Goal: Communication & Community: Ask a question

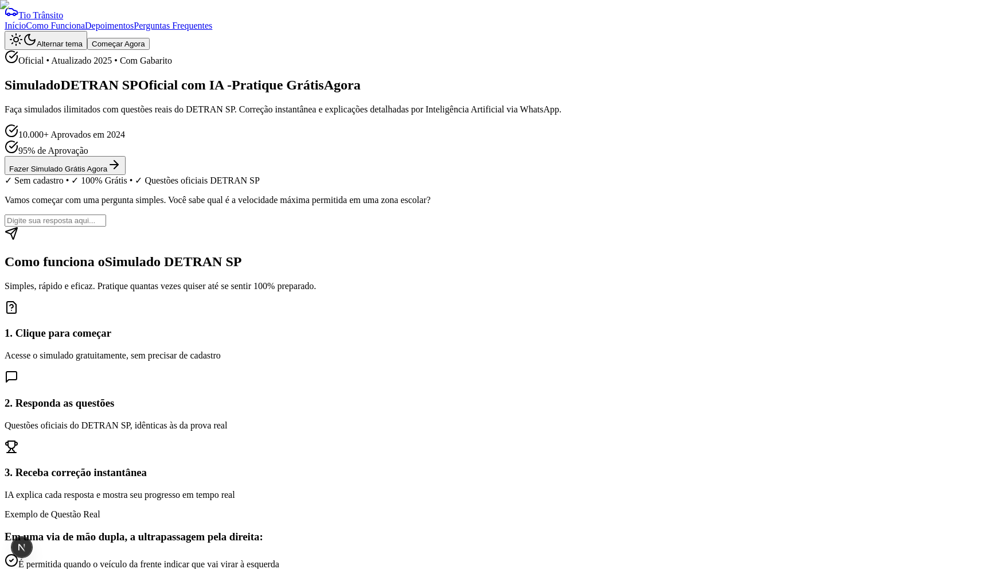
click at [150, 38] on button "Começar Agora" at bounding box center [118, 44] width 63 height 12
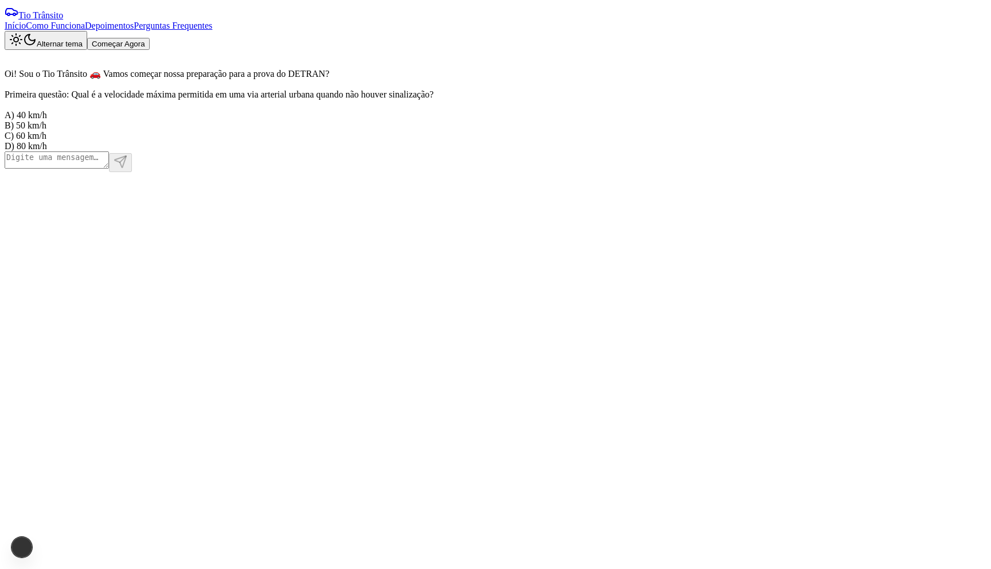
scroll to position [1, 0]
click at [109, 168] on textarea at bounding box center [57, 159] width 104 height 17
type textarea "b"
click at [41, 549] on div "1" at bounding box center [39, 547] width 4 height 21
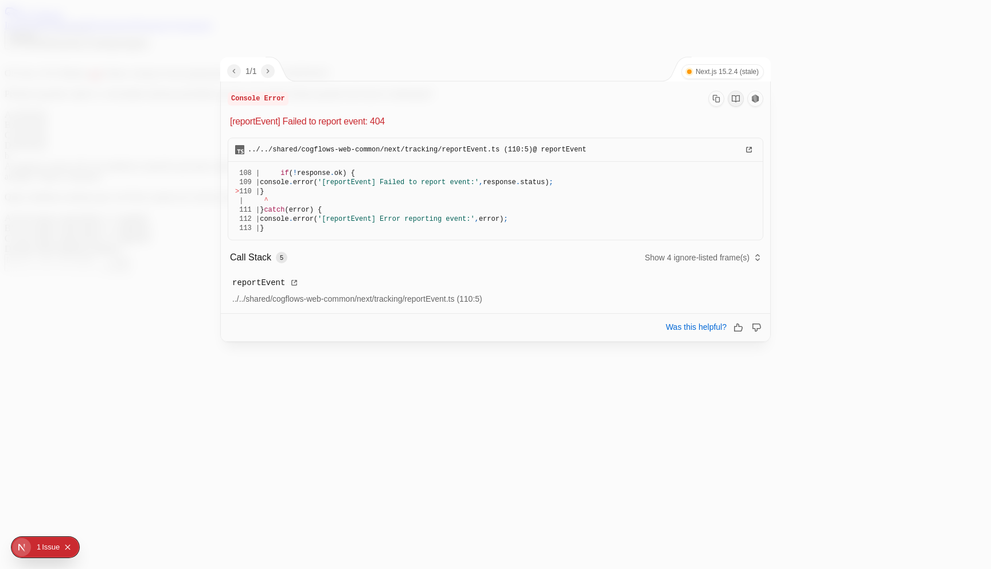
scroll to position [0, 0]
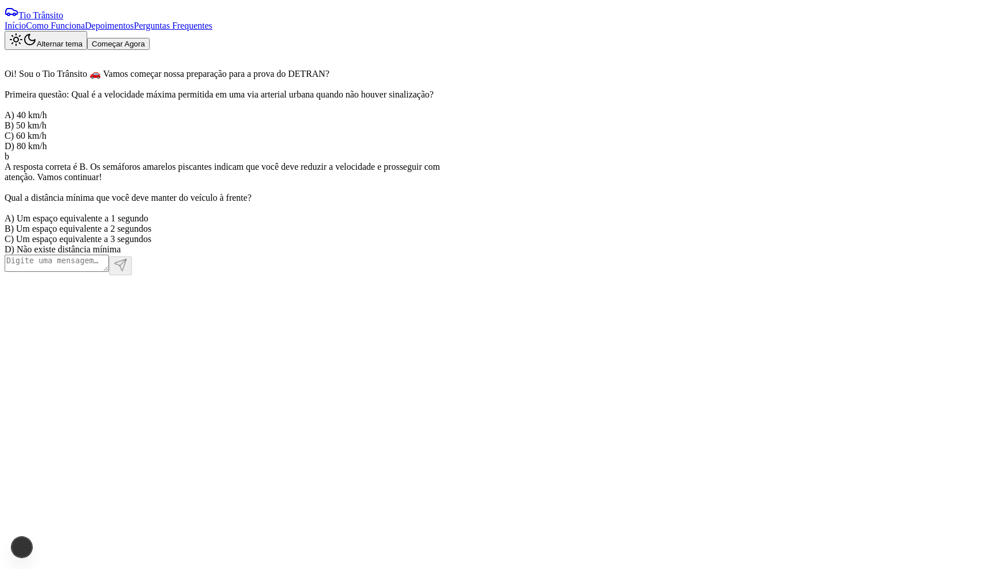
click at [150, 38] on button "Começar Agora" at bounding box center [118, 44] width 63 height 12
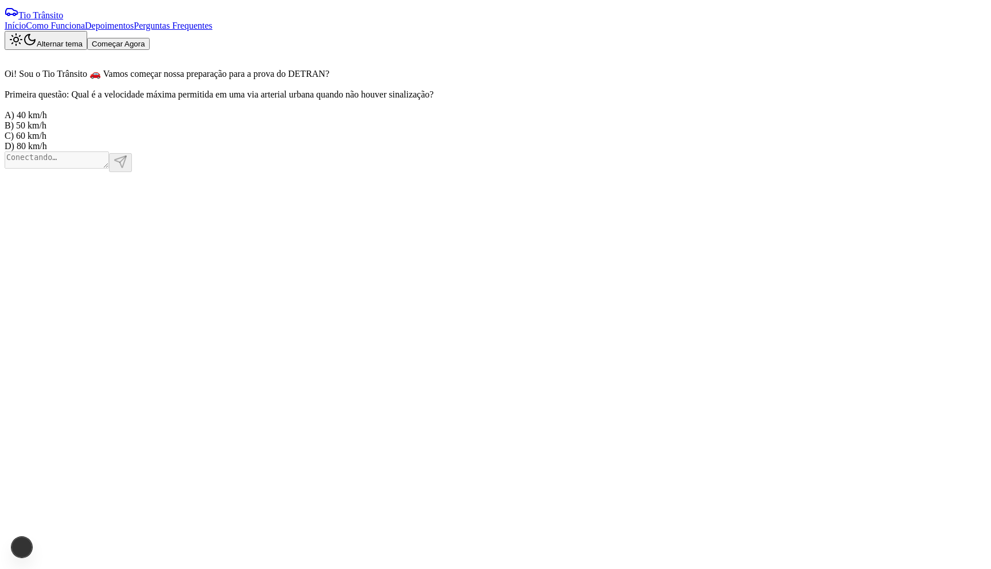
scroll to position [1, 0]
click at [109, 168] on textarea at bounding box center [57, 159] width 104 height 17
type textarea "ש"
type textarea "A"
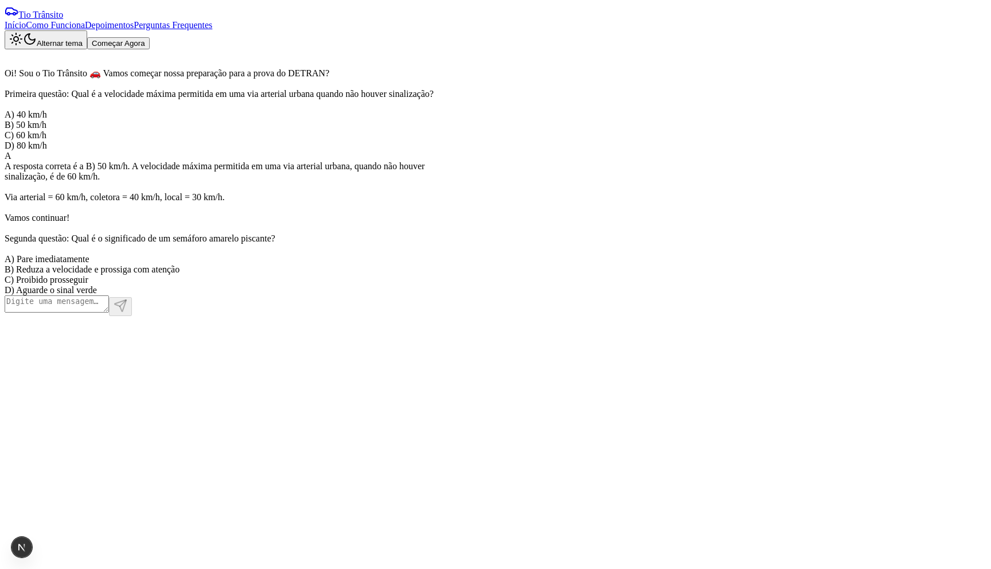
click at [109, 313] on textarea at bounding box center [57, 303] width 104 height 17
type textarea "C"
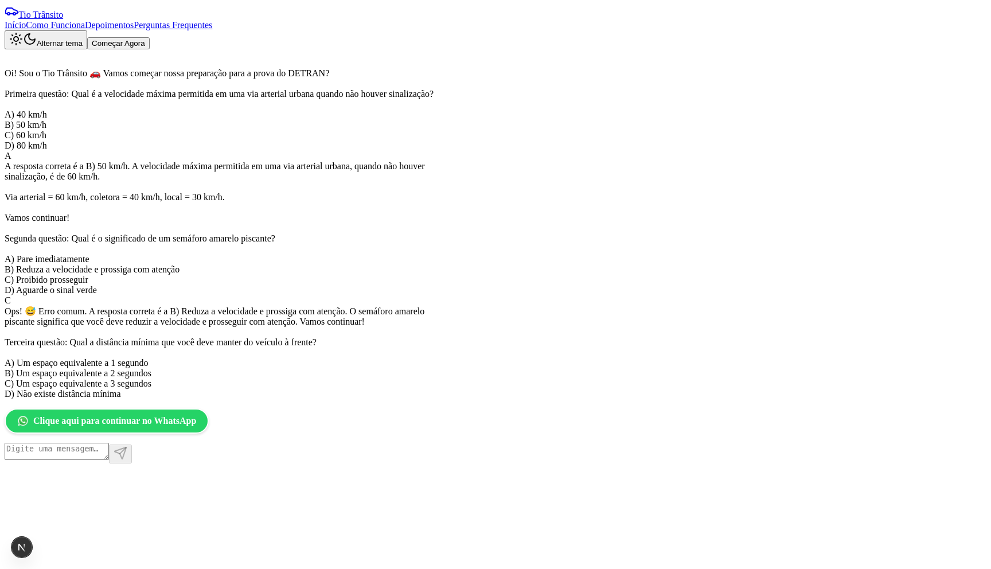
scroll to position [299, 0]
click at [109, 460] on textarea at bounding box center [57, 451] width 104 height 17
click at [195, 426] on span "Clique aqui para continuar no WhatsApp" at bounding box center [115, 421] width 160 height 10
